Goal: Use online tool/utility: Utilize a website feature to perform a specific function

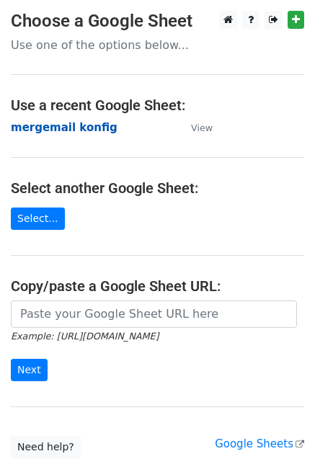
click at [79, 126] on strong "mergemail konfig" at bounding box center [64, 127] width 107 height 13
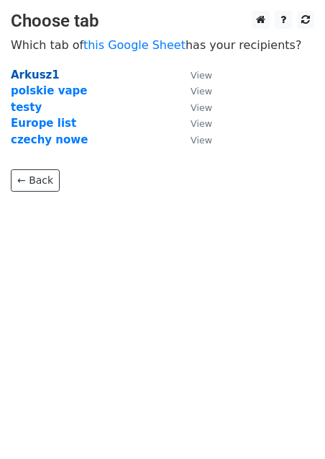
click at [40, 73] on strong "Arkusz1" at bounding box center [35, 74] width 49 height 13
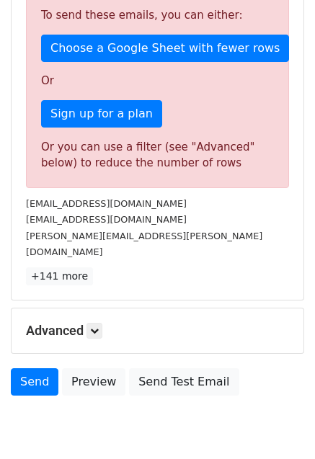
scroll to position [380, 0]
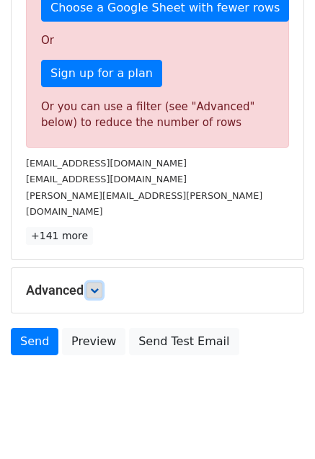
click at [99, 286] on icon at bounding box center [94, 290] width 9 height 9
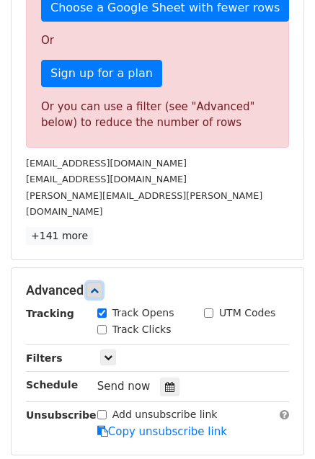
scroll to position [521, 0]
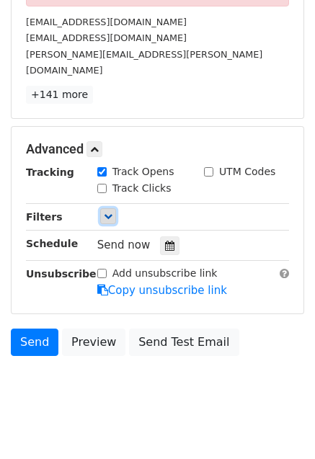
click at [112, 208] on link at bounding box center [108, 216] width 16 height 16
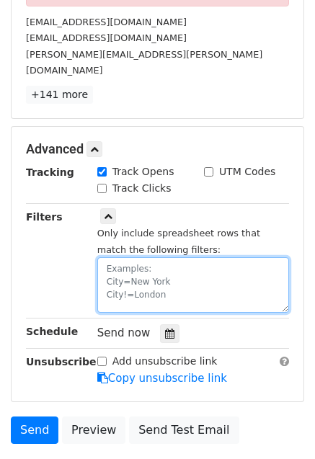
click at [131, 257] on textarea at bounding box center [192, 284] width 191 height 55
type textarea "50=2"
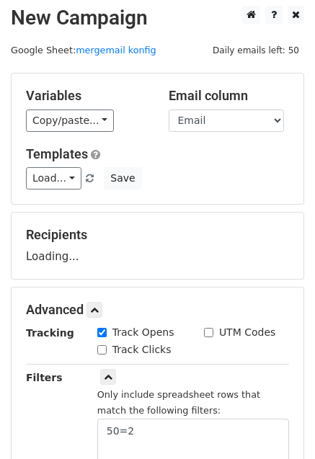
scroll to position [0, 0]
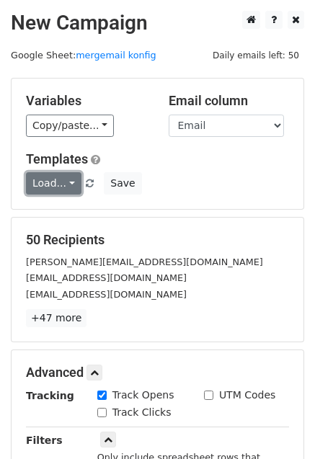
click at [61, 181] on link "Load..." at bounding box center [53, 183] width 55 height 22
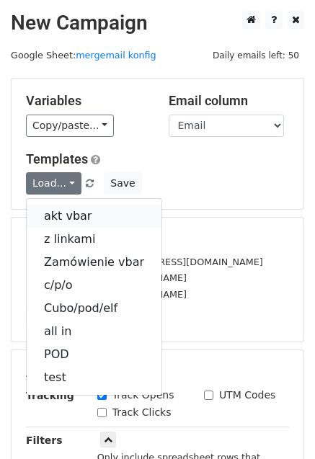
click at [60, 219] on link "akt vbar" at bounding box center [94, 215] width 135 height 23
